Goal: Find specific page/section: Find specific page/section

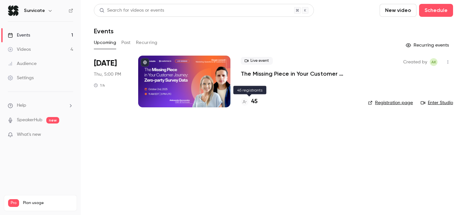
click at [254, 101] on h4 "45" at bounding box center [254, 101] width 6 height 9
